Goal: Task Accomplishment & Management: Use online tool/utility

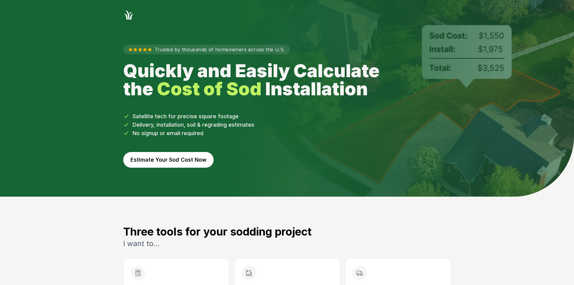
click at [165, 158] on button "Estimate Your Sod Cost Now" at bounding box center [168, 160] width 90 height 16
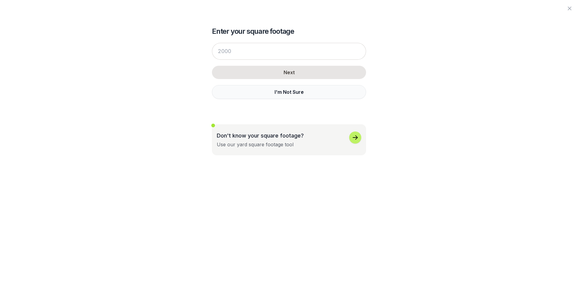
click at [243, 92] on button "I'm Not Sure" at bounding box center [289, 92] width 154 height 14
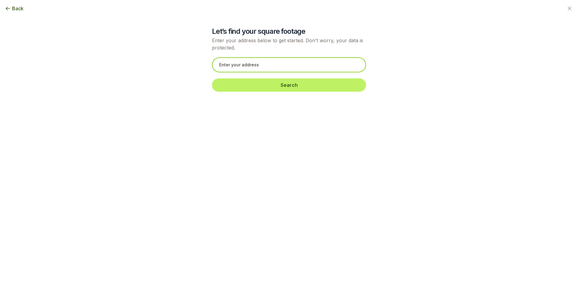
drag, startPoint x: 263, startPoint y: 61, endPoint x: 229, endPoint y: 73, distance: 36.5
click at [263, 61] on input "text" at bounding box center [289, 64] width 154 height 15
drag, startPoint x: 227, startPoint y: 73, endPoint x: 227, endPoint y: 63, distance: 9.9
click at [227, 63] on input "text" at bounding box center [289, 64] width 154 height 15
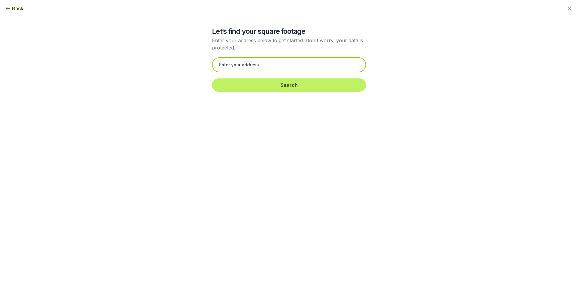
paste input "[STREET_ADDRESS]"
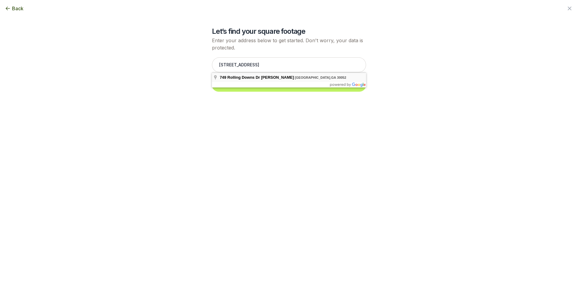
type input "[STREET_ADDRESS][PERSON_NAME]"
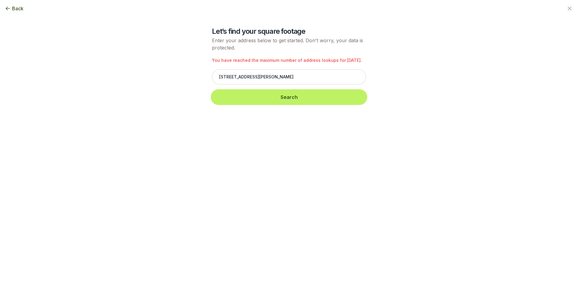
click at [245, 99] on button "Search" at bounding box center [289, 96] width 154 height 13
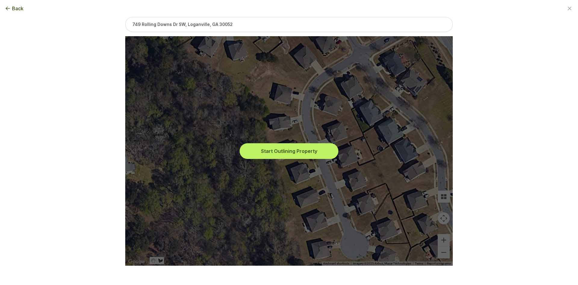
drag, startPoint x: 279, startPoint y: 154, endPoint x: 291, endPoint y: 160, distance: 14.0
click at [279, 154] on button "Start Outlining Property" at bounding box center [289, 150] width 96 height 13
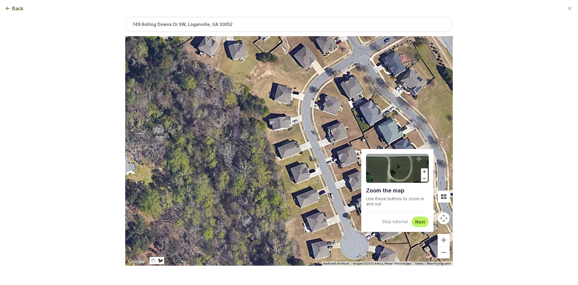
click at [386, 221] on button "Skip tutorial" at bounding box center [395, 221] width 26 height 6
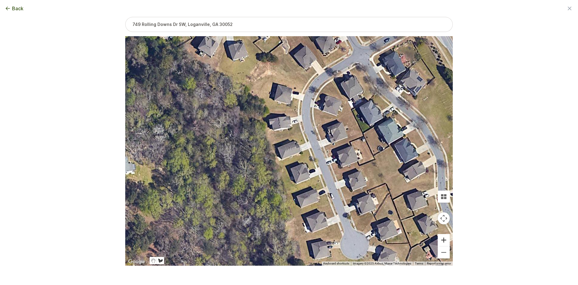
click at [440, 238] on button "Zoom in" at bounding box center [444, 240] width 12 height 12
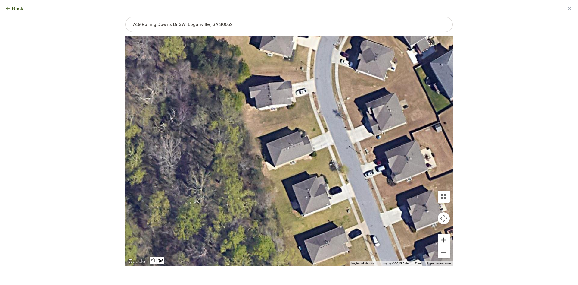
click at [440, 238] on button "Zoom in" at bounding box center [444, 240] width 12 height 12
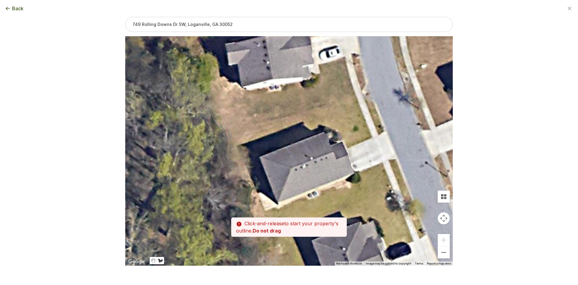
drag, startPoint x: 248, startPoint y: 156, endPoint x: 264, endPoint y: 177, distance: 26.8
click at [264, 177] on div at bounding box center [289, 150] width 328 height 229
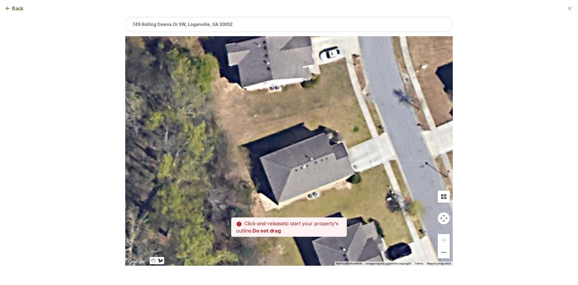
click at [260, 156] on div at bounding box center [289, 150] width 328 height 229
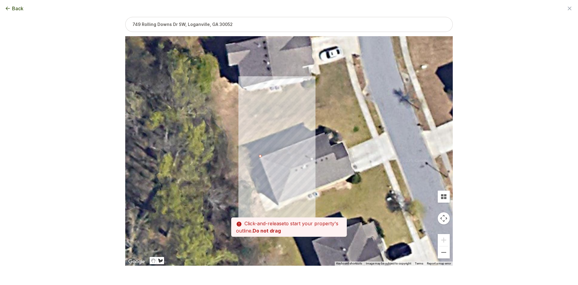
click at [251, 130] on div at bounding box center [289, 150] width 328 height 229
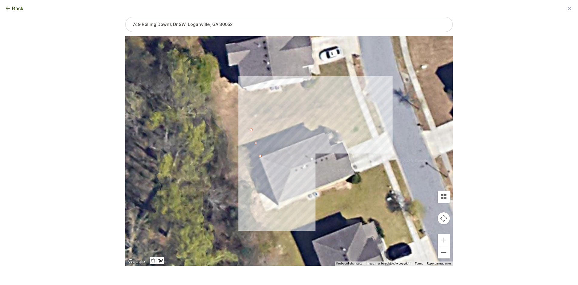
click at [355, 97] on div at bounding box center [289, 150] width 328 height 229
click at [373, 138] on div at bounding box center [289, 150] width 328 height 229
drag, startPoint x: 348, startPoint y: 148, endPoint x: 346, endPoint y: 143, distance: 5.1
click at [348, 148] on div at bounding box center [289, 150] width 328 height 229
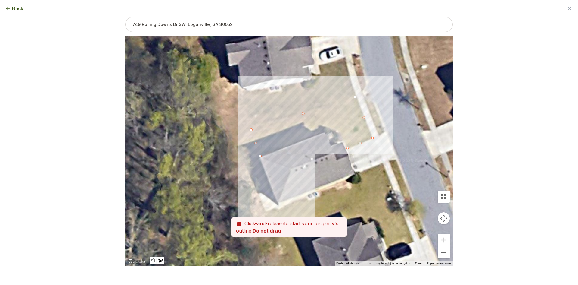
click at [344, 140] on div at bounding box center [289, 150] width 328 height 229
click at [334, 130] on div at bounding box center [289, 150] width 328 height 229
click at [319, 130] on div at bounding box center [289, 150] width 328 height 229
click at [260, 156] on div at bounding box center [289, 150] width 328 height 229
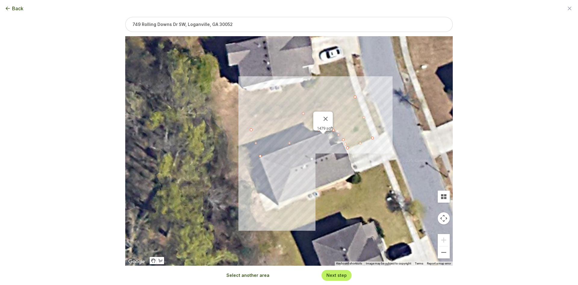
click at [249, 275] on button "Select another area" at bounding box center [247, 275] width 43 height 6
click at [279, 209] on div at bounding box center [289, 150] width 328 height 229
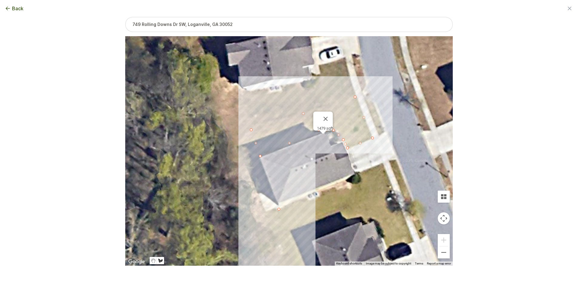
click at [287, 226] on div at bounding box center [289, 150] width 328 height 229
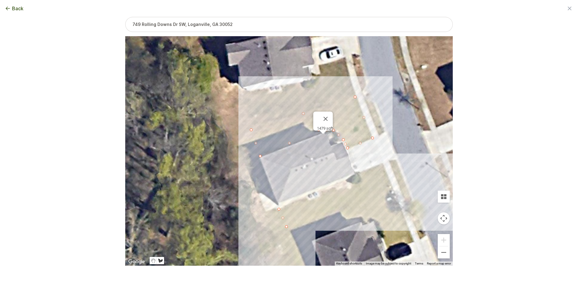
click at [392, 185] on div at bounding box center [289, 150] width 328 height 229
click at [383, 163] on div at bounding box center [289, 150] width 328 height 229
click at [360, 172] on div at bounding box center [289, 150] width 328 height 229
click at [362, 180] on div at bounding box center [289, 150] width 328 height 229
drag, startPoint x: 356, startPoint y: 185, endPoint x: 351, endPoint y: 186, distance: 4.3
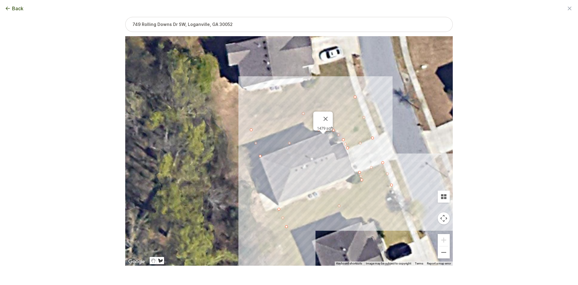
click at [355, 185] on div at bounding box center [289, 150] width 328 height 229
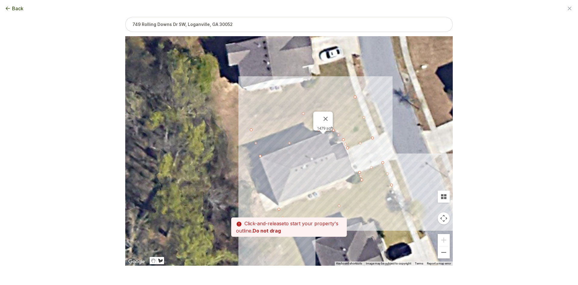
click at [320, 193] on div at bounding box center [289, 150] width 328 height 229
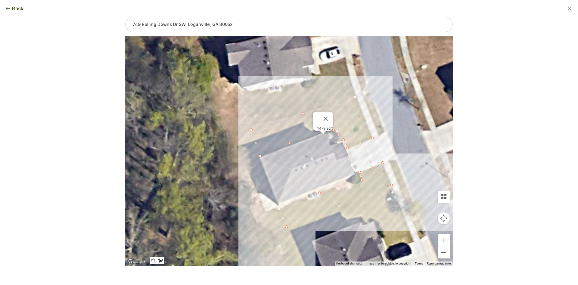
click at [279, 208] on div at bounding box center [289, 150] width 328 height 229
type input "2486"
